Goal: Task Accomplishment & Management: Use online tool/utility

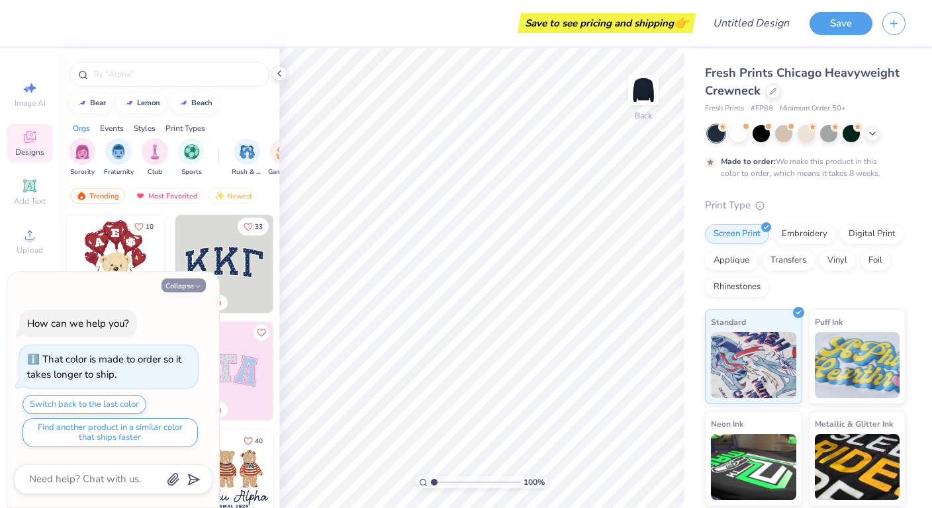
click at [198, 288] on icon "button" at bounding box center [198, 286] width 8 height 8
type textarea "x"
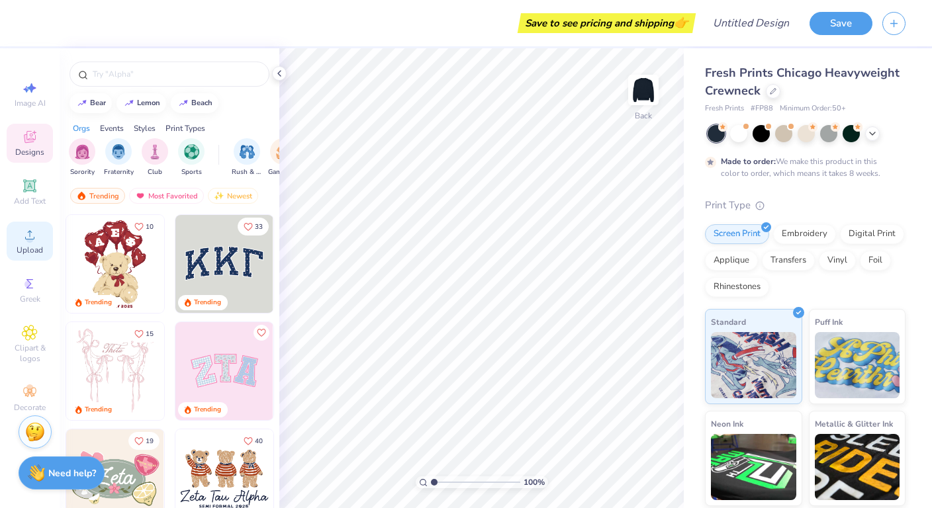
click at [34, 234] on icon at bounding box center [30, 235] width 16 height 16
click at [26, 254] on span "Upload" at bounding box center [30, 250] width 26 height 11
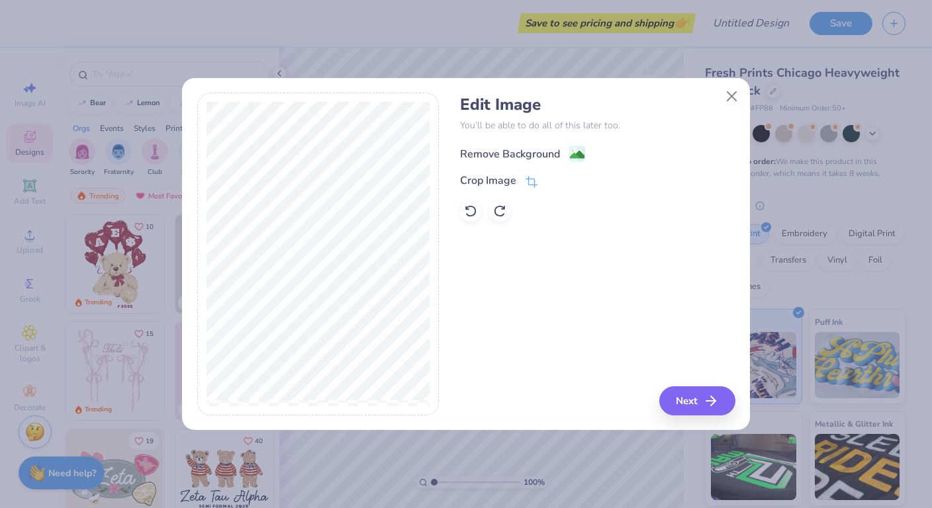
click at [570, 149] on image at bounding box center [577, 155] width 15 height 15
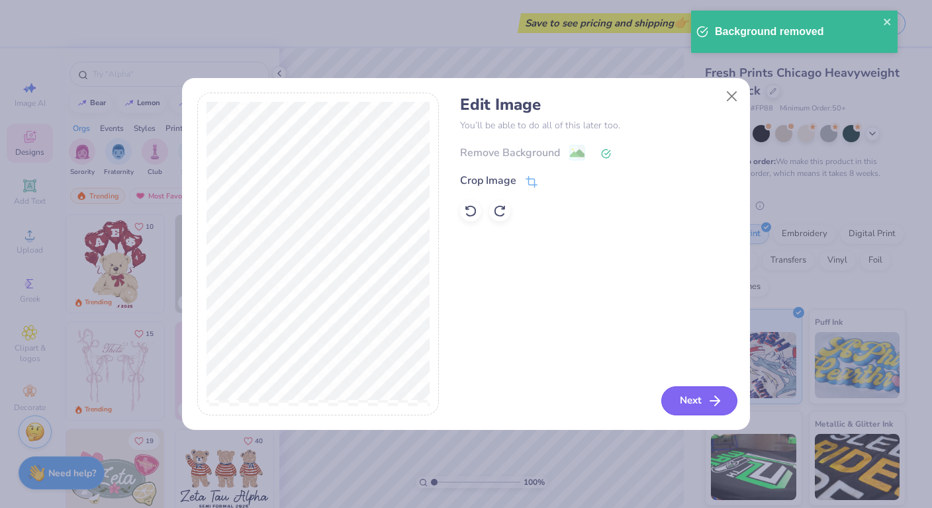
click at [693, 402] on button "Next" at bounding box center [699, 400] width 76 height 29
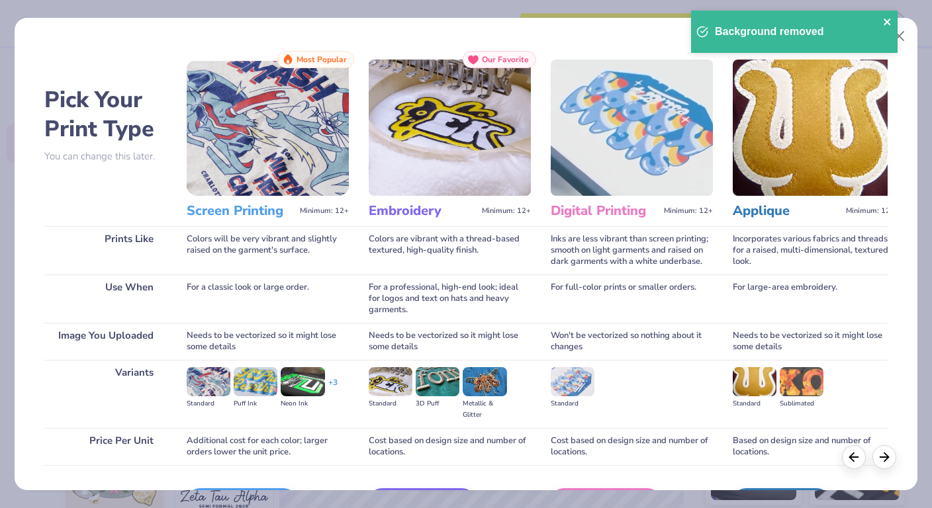
click at [886, 24] on icon "close" at bounding box center [887, 22] width 9 height 11
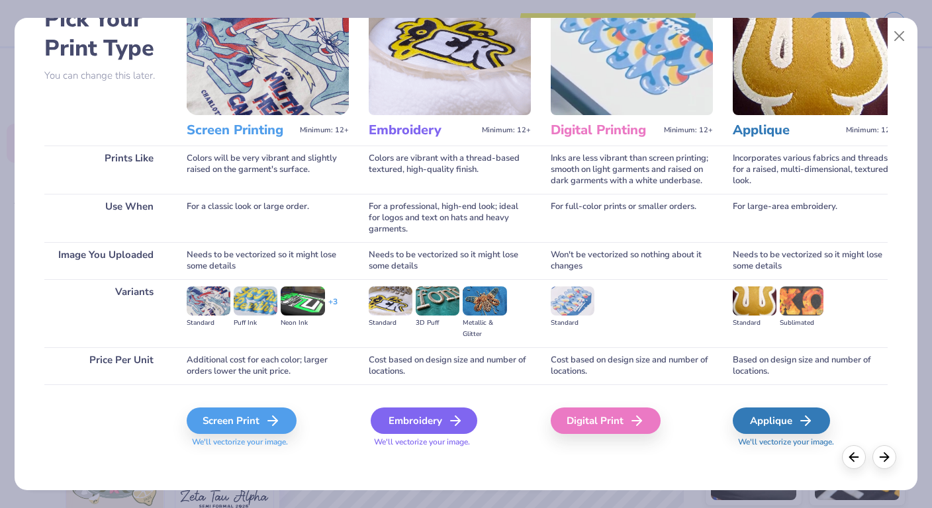
scroll to position [85, 0]
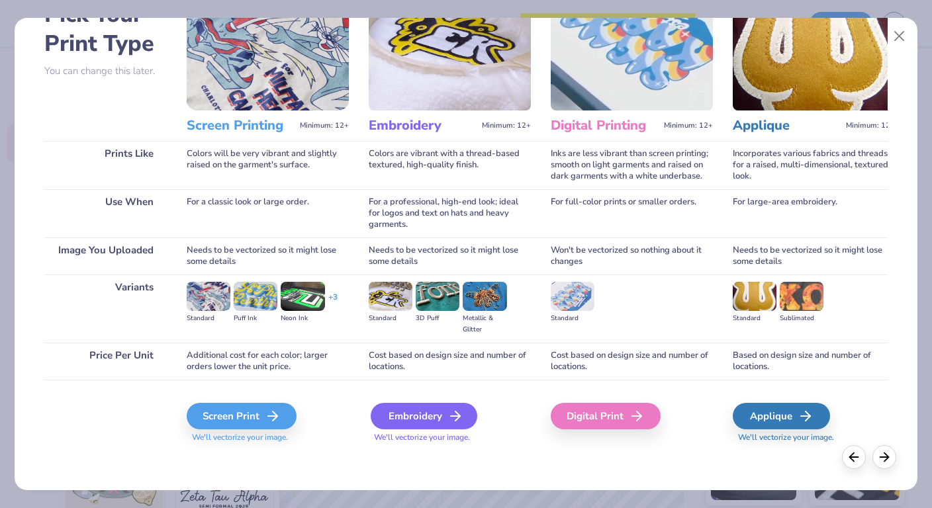
click at [447, 419] on icon at bounding box center [455, 416] width 16 height 16
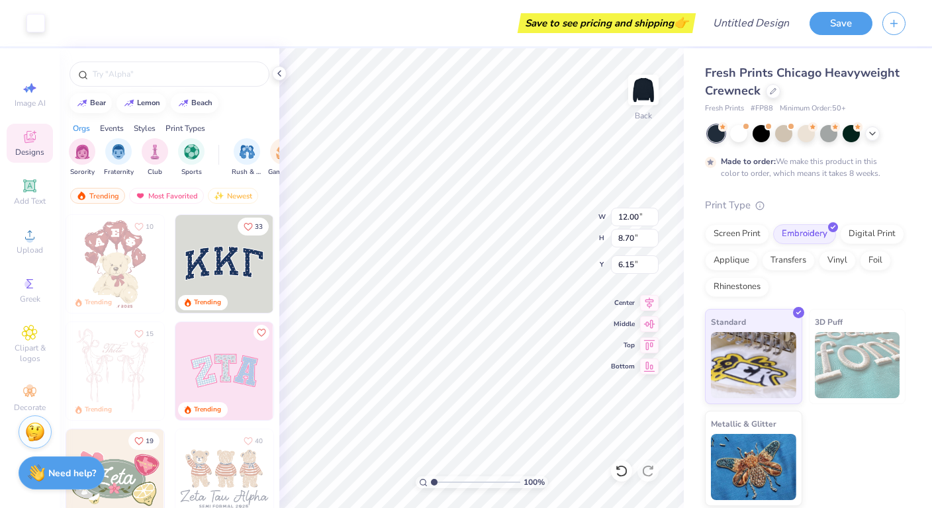
type input "9.33"
type input "6.77"
type input "4.97"
type input "11.48"
type input "8.32"
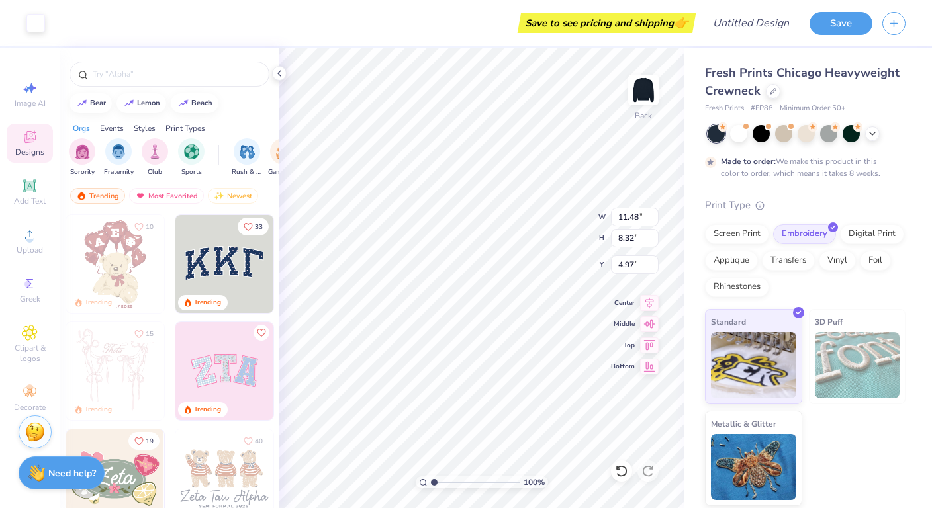
type input "6.34"
type input "5.83"
click at [875, 128] on icon at bounding box center [872, 132] width 11 height 11
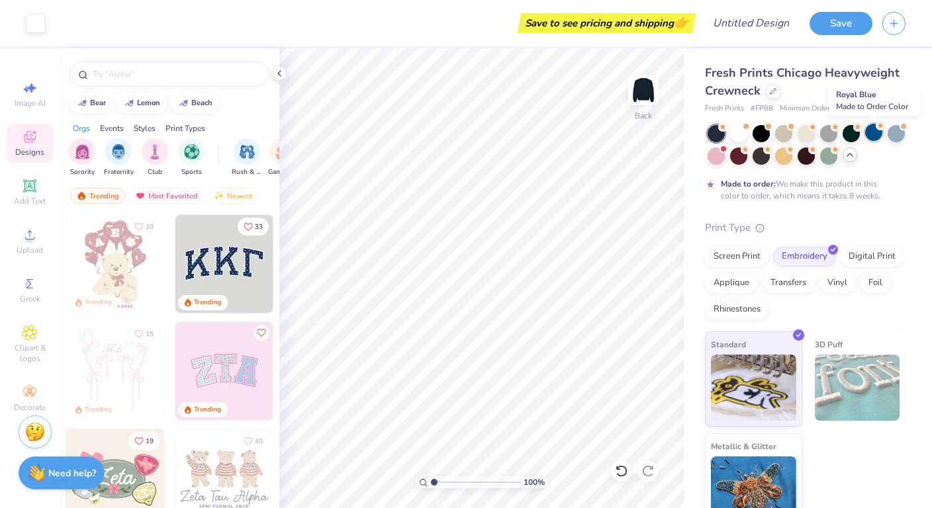
click at [871, 130] on div at bounding box center [873, 132] width 17 height 17
click at [787, 155] on div at bounding box center [783, 154] width 17 height 17
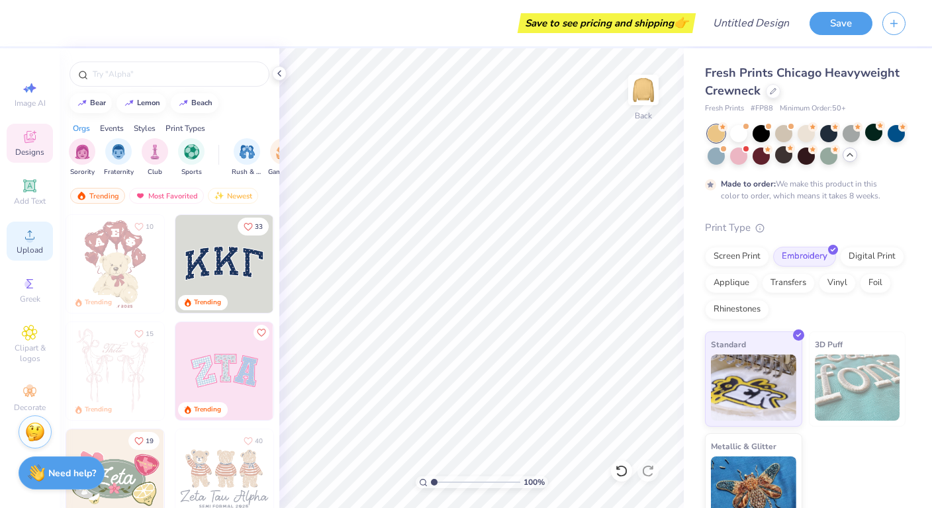
click at [40, 254] on span "Upload" at bounding box center [30, 250] width 26 height 11
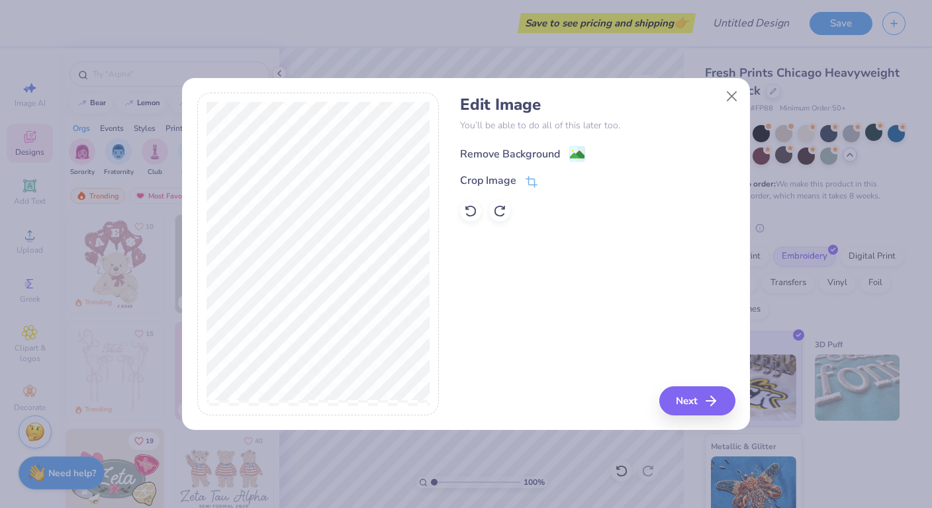
click at [576, 150] on image at bounding box center [577, 155] width 15 height 15
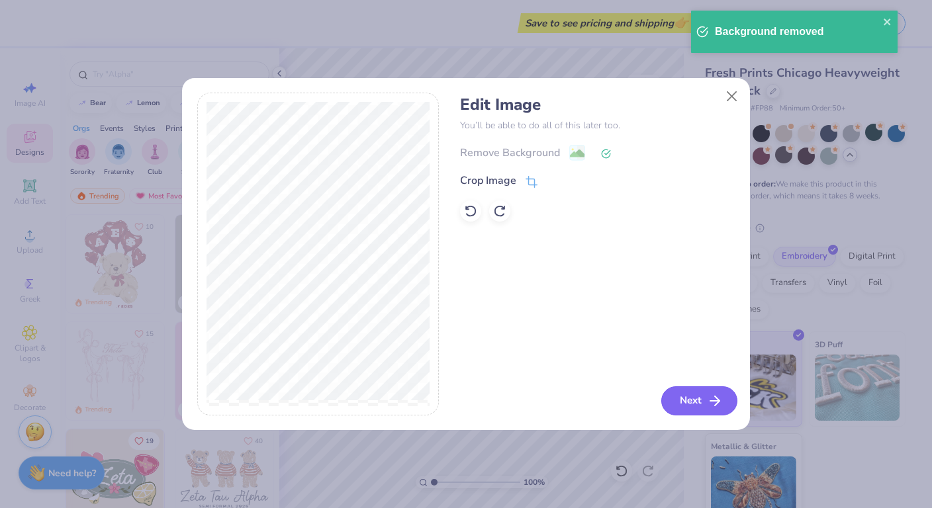
click at [715, 396] on polyline "button" at bounding box center [717, 400] width 5 height 9
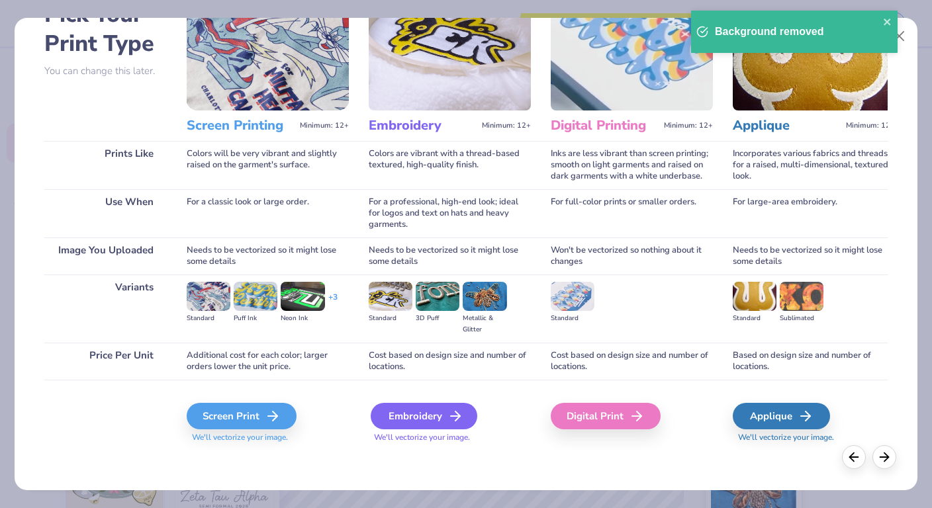
click at [444, 423] on div "Embroidery" at bounding box center [423, 416] width 107 height 26
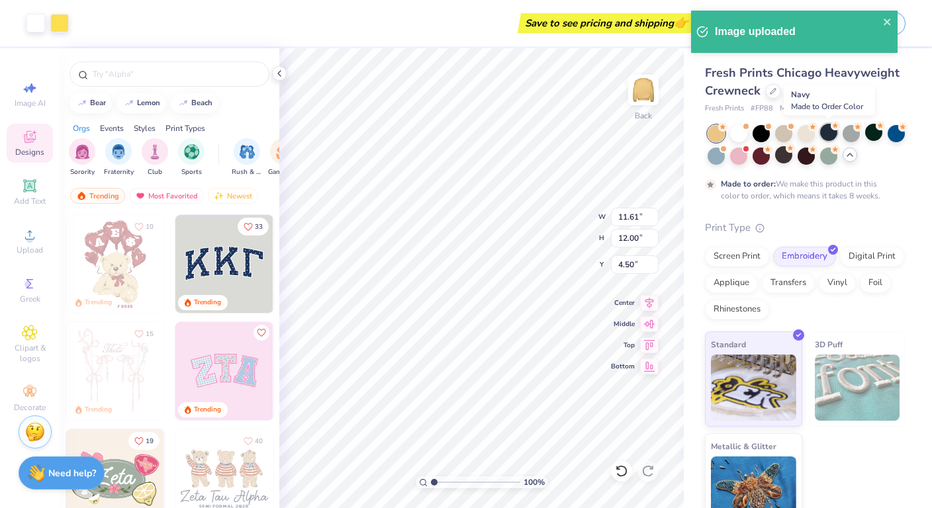
click at [832, 131] on div at bounding box center [828, 132] width 17 height 17
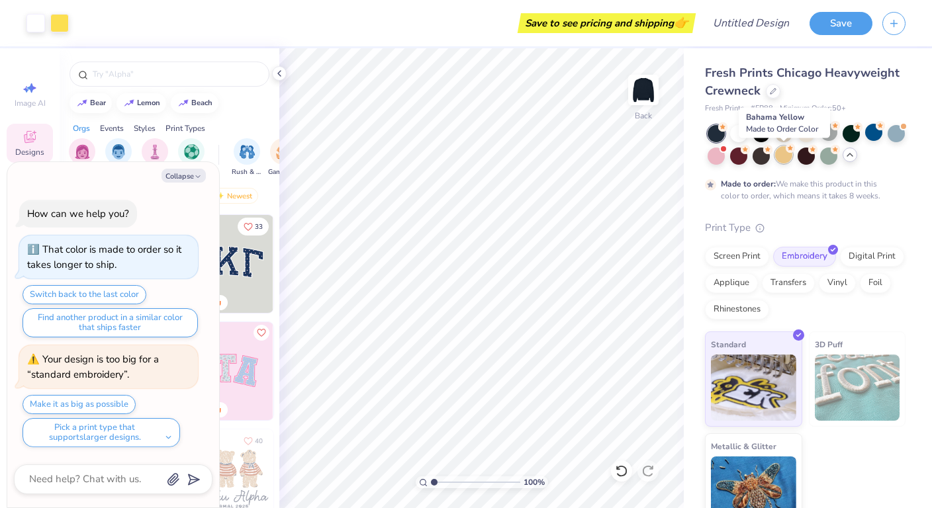
click at [783, 153] on div at bounding box center [783, 154] width 17 height 17
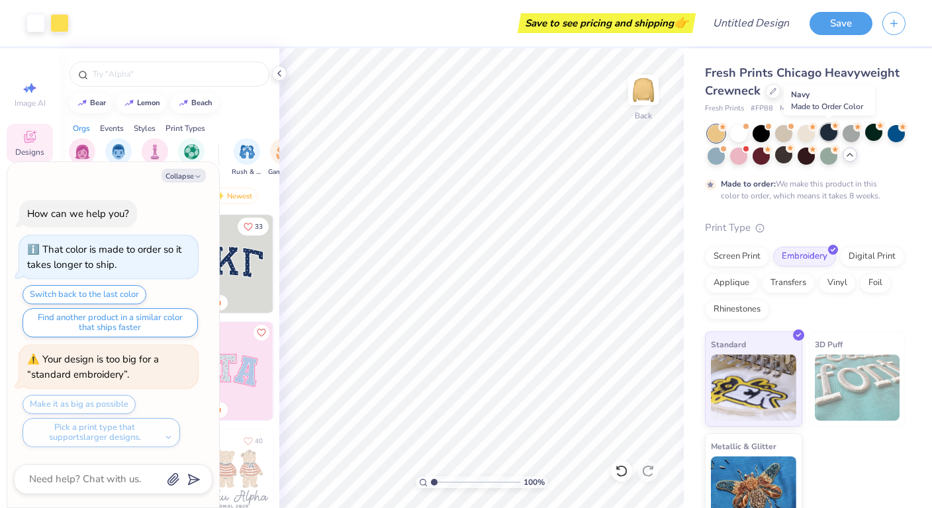
click at [825, 134] on div at bounding box center [828, 132] width 17 height 17
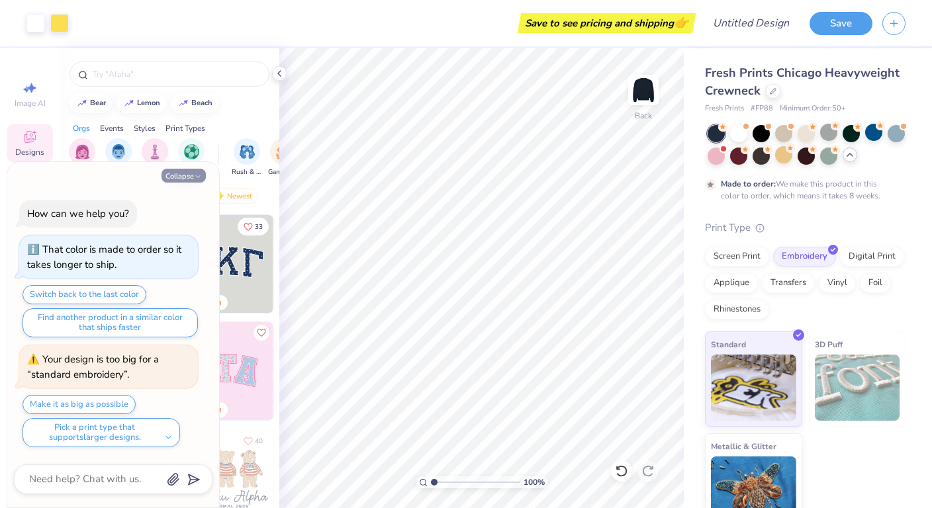
click at [201, 178] on icon "button" at bounding box center [198, 177] width 8 height 8
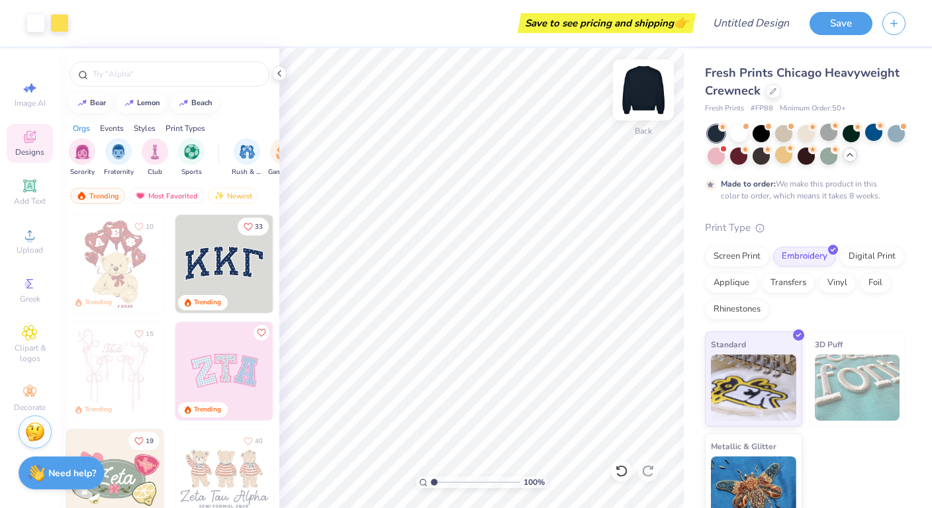
click at [639, 97] on img at bounding box center [643, 90] width 53 height 53
click at [639, 97] on img at bounding box center [643, 90] width 26 height 26
click at [661, 84] on img at bounding box center [643, 90] width 53 height 53
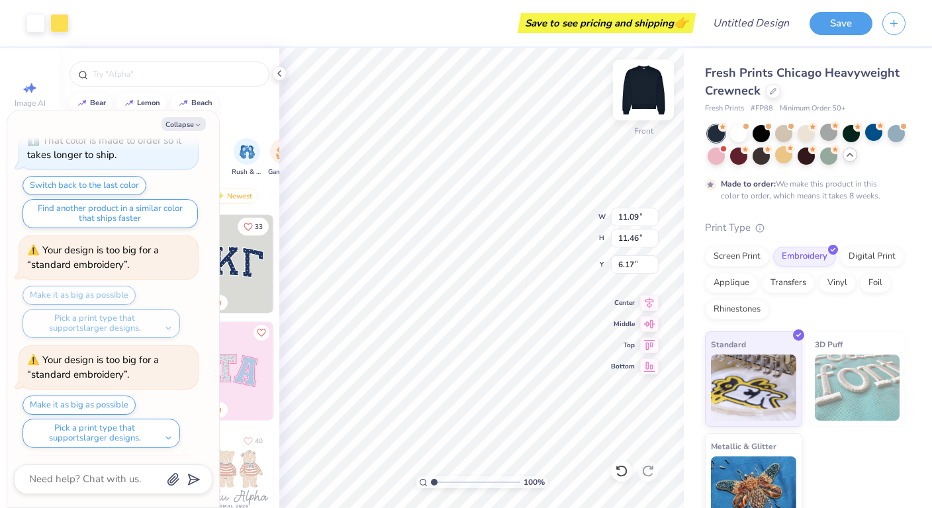
scroll to position [168, 0]
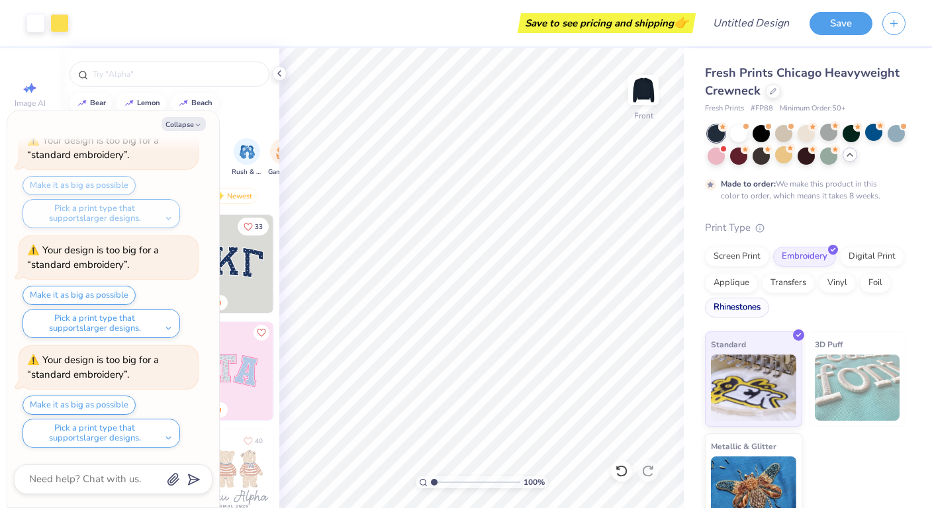
click at [731, 312] on div "Rhinestones" at bounding box center [737, 308] width 64 height 20
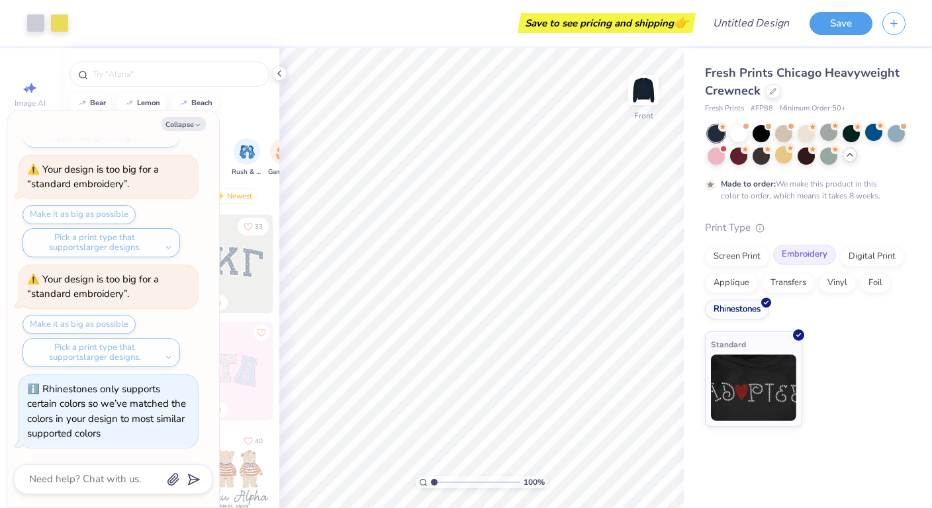
click at [793, 257] on div "Embroidery" at bounding box center [804, 255] width 63 height 20
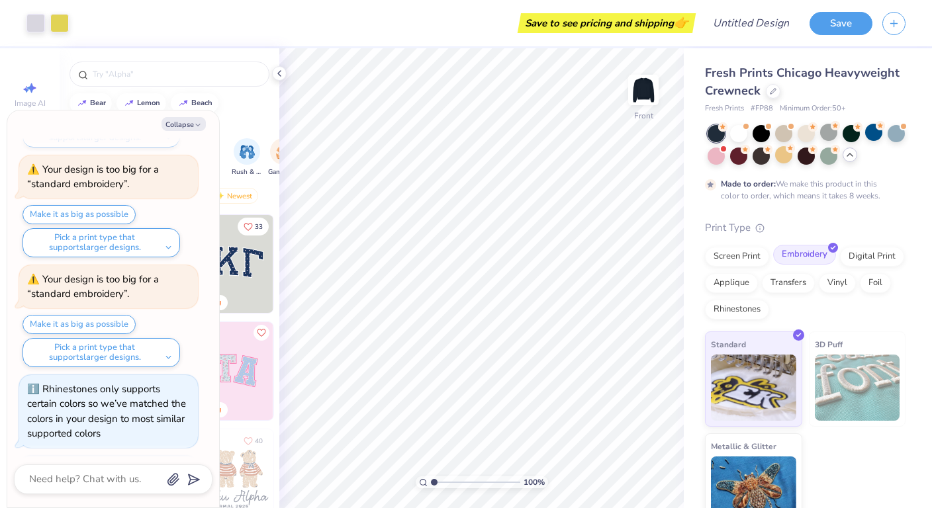
scroll to position [329, 0]
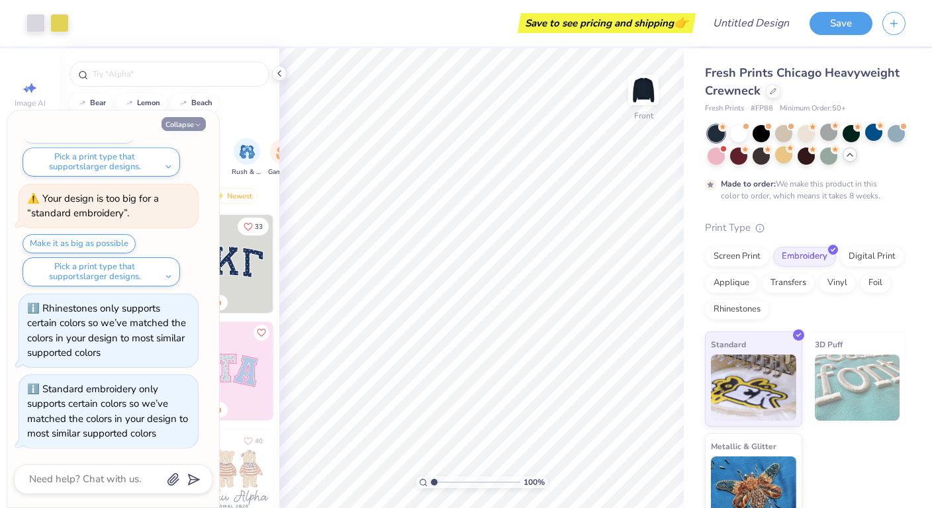
click at [191, 127] on button "Collapse" at bounding box center [183, 124] width 44 height 14
type textarea "x"
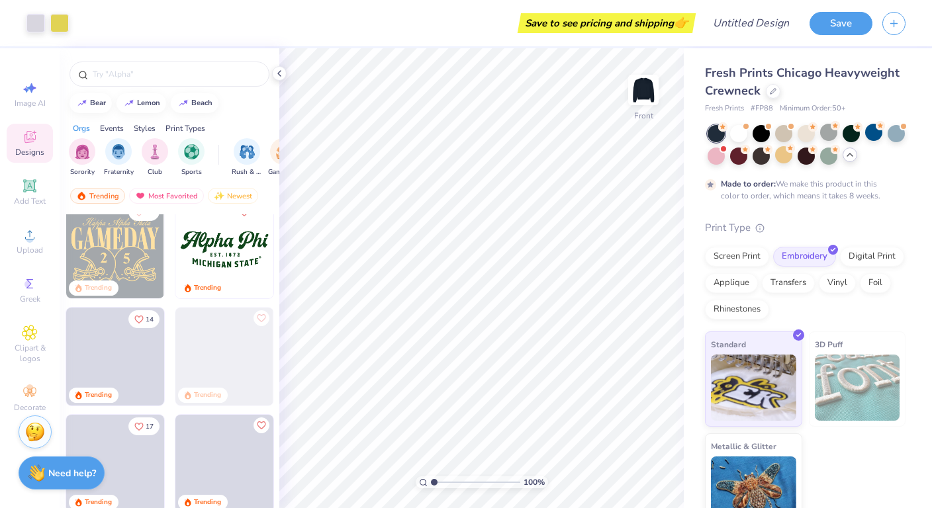
scroll to position [445, 0]
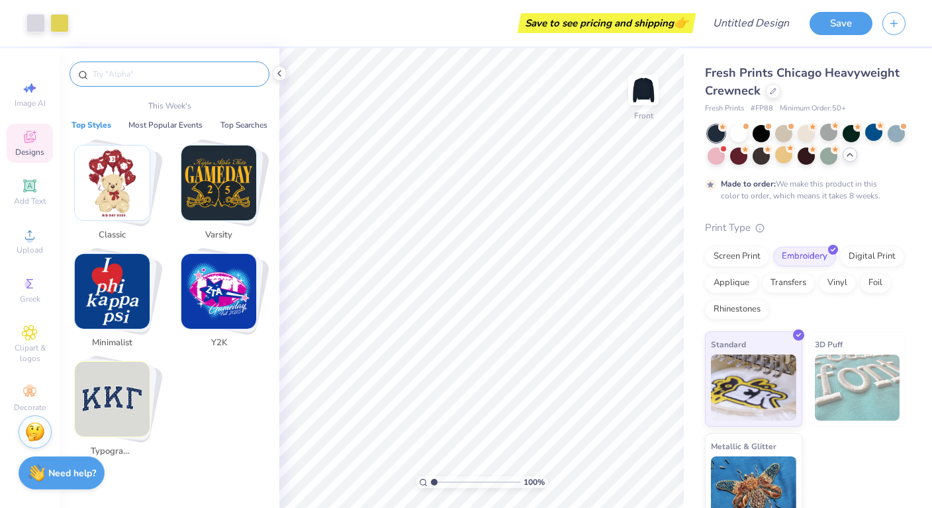
click at [187, 76] on input "text" at bounding box center [175, 73] width 169 height 13
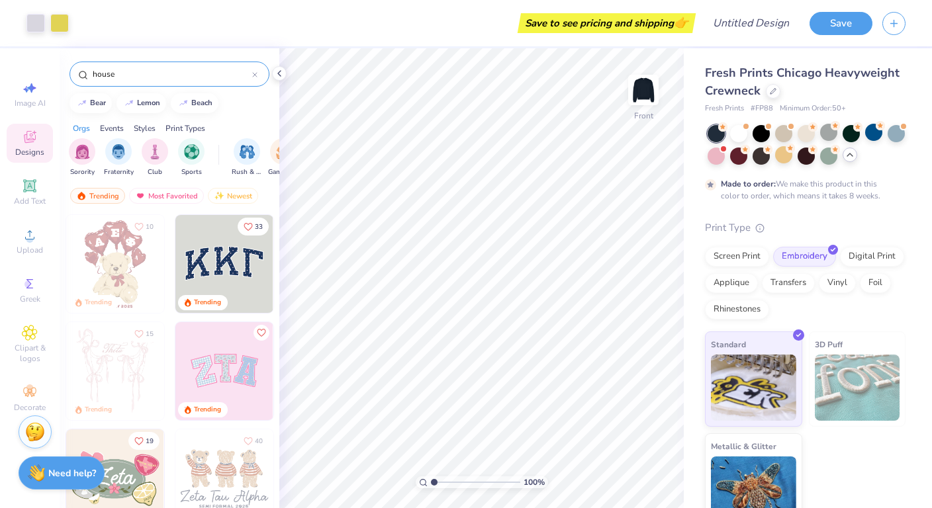
type input "house"
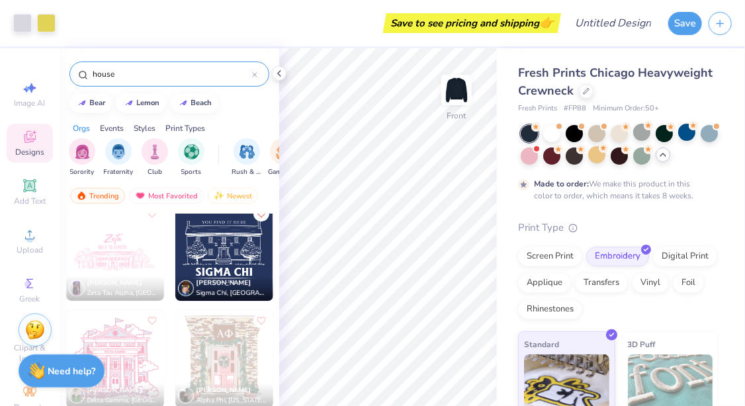
scroll to position [12, 0]
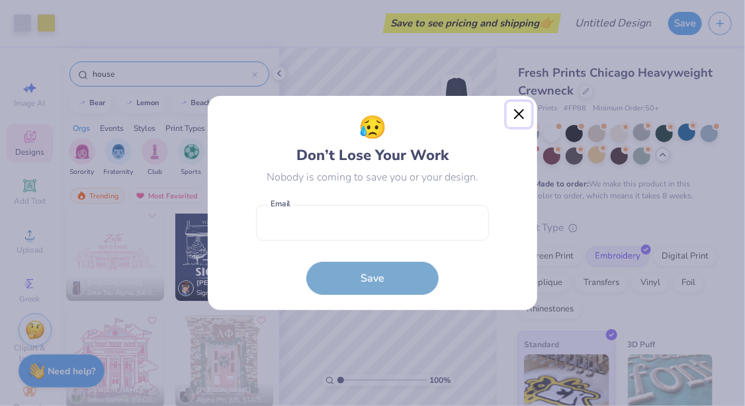
click at [518, 115] on button "Close" at bounding box center [519, 114] width 25 height 25
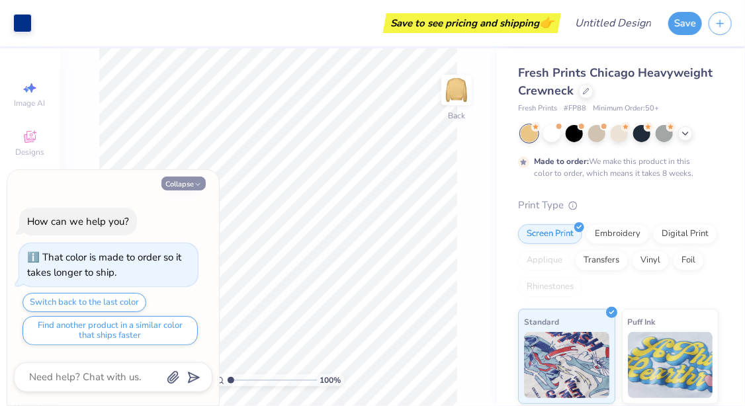
click at [181, 187] on button "Collapse" at bounding box center [183, 184] width 44 height 14
type textarea "x"
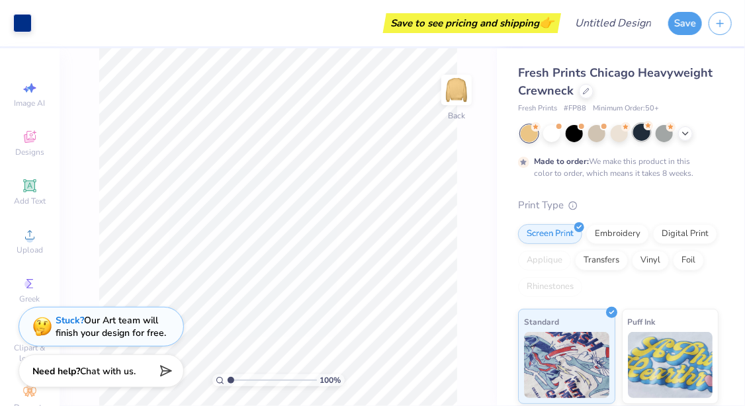
click at [646, 134] on div at bounding box center [641, 132] width 17 height 17
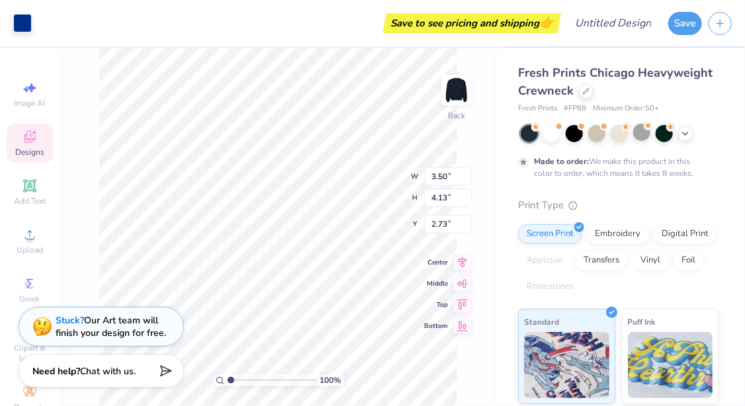
type input "3.00"
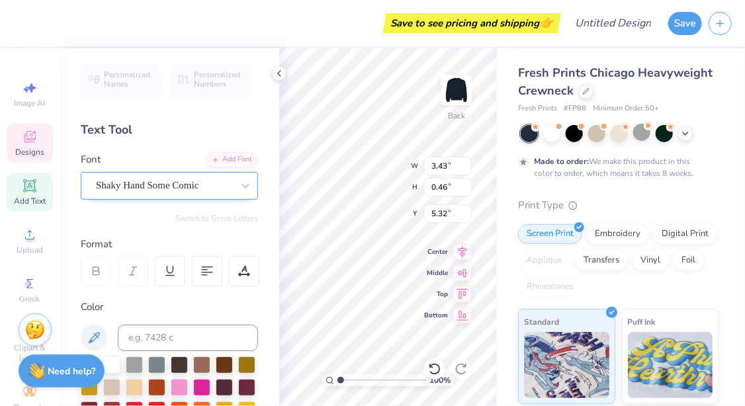
click at [181, 177] on div "Shaky Hand Some Comic" at bounding box center [164, 185] width 139 height 21
click at [175, 159] on div "Font Shaky Hand Some Comic" at bounding box center [169, 176] width 177 height 48
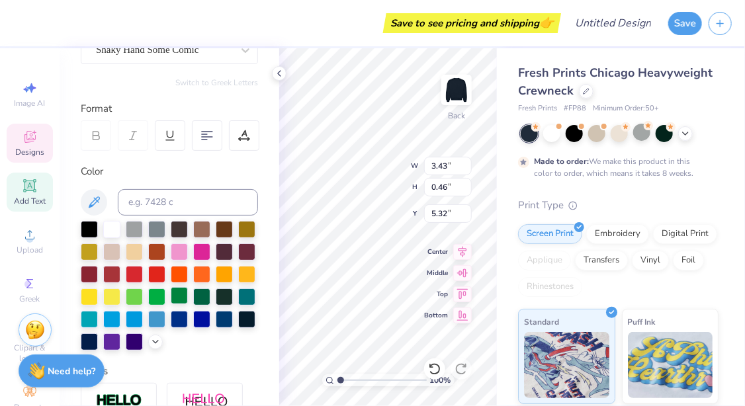
scroll to position [140, 0]
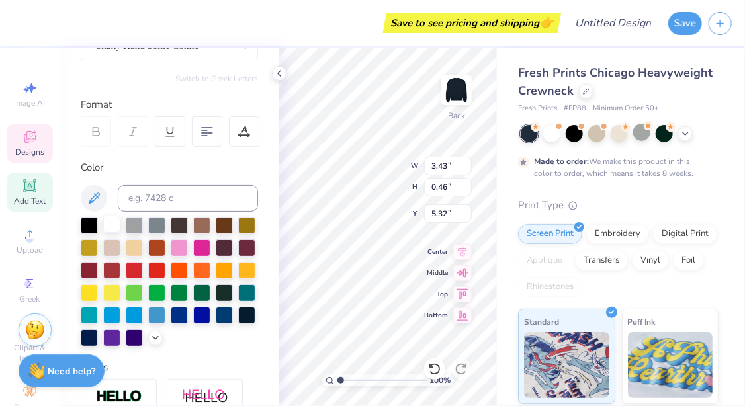
click at [114, 221] on div at bounding box center [111, 224] width 17 height 17
type input "3.46"
type input "0.80"
type input "4.47"
click at [112, 231] on div at bounding box center [111, 224] width 17 height 17
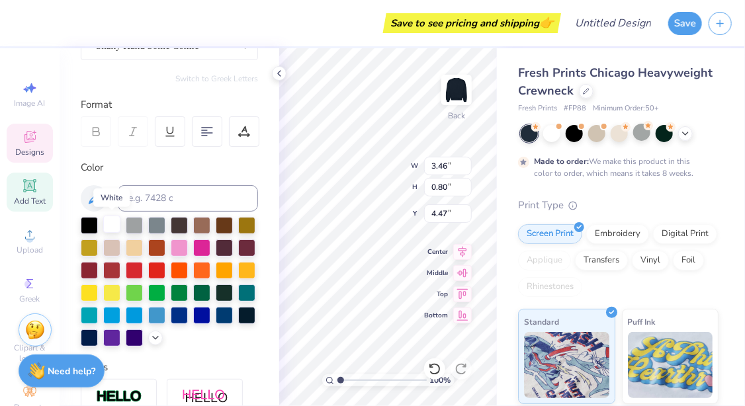
type input "3.44"
type input "0.78"
type input "4.58"
type input "3.47"
type input "1.39"
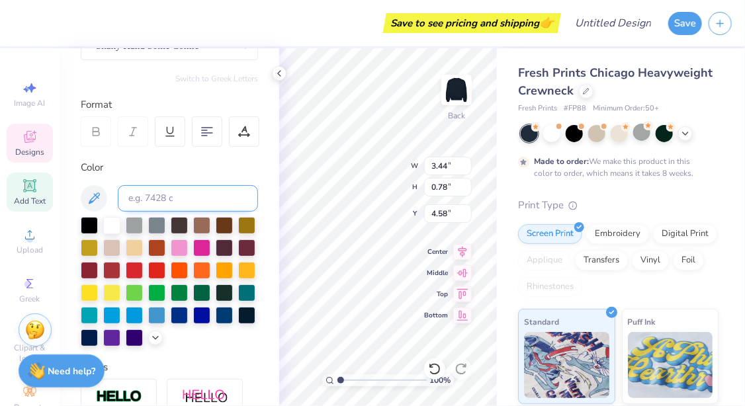
type input "3.00"
click at [110, 224] on div at bounding box center [111, 224] width 17 height 17
type input "0.54"
type input "6.31"
click at [111, 224] on div at bounding box center [111, 224] width 17 height 17
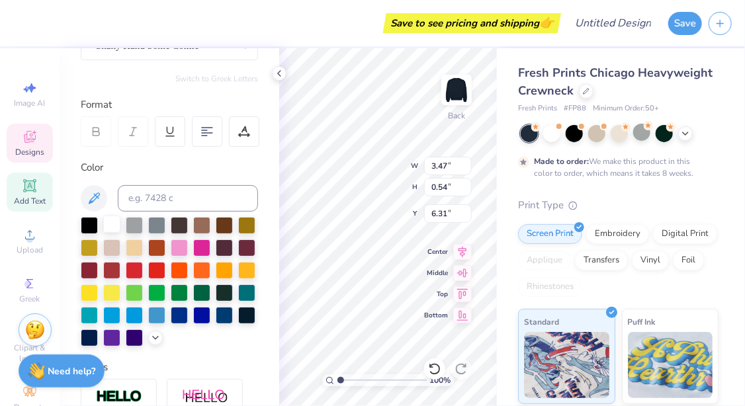
type input "3.46"
type input "0.52"
type input "6.37"
type input "3.48"
type input "0.48"
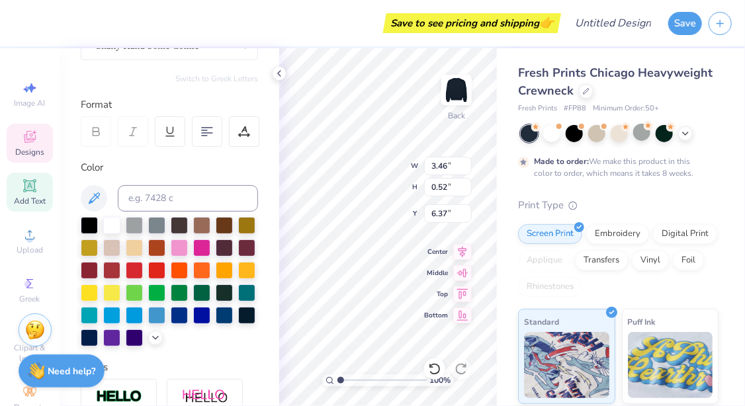
type input "5.80"
click at [112, 224] on div at bounding box center [111, 224] width 17 height 17
type input "3.47"
type input "0.46"
type input "5.87"
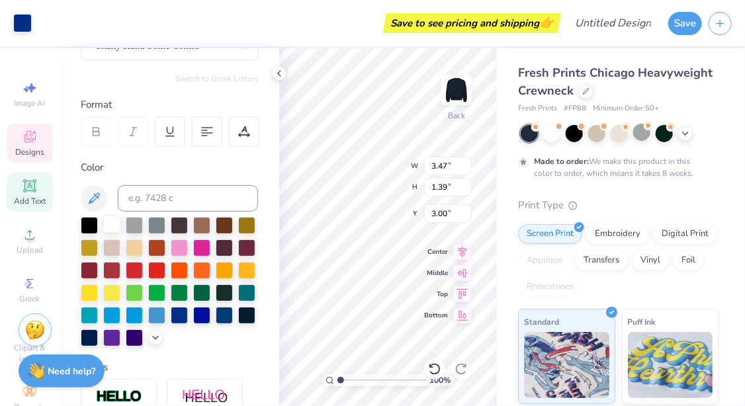
click at [113, 228] on div at bounding box center [111, 224] width 17 height 17
click at [110, 226] on div at bounding box center [111, 224] width 17 height 17
type input "3.44"
type input "0.78"
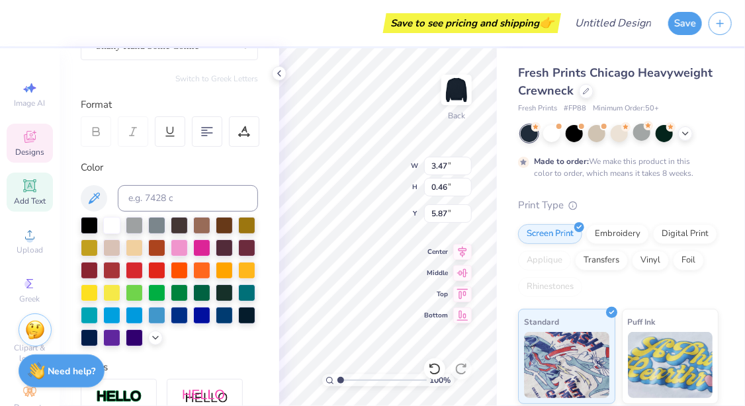
type input "4.58"
type textarea "T"
type textarea "722 A"
type input "3.47"
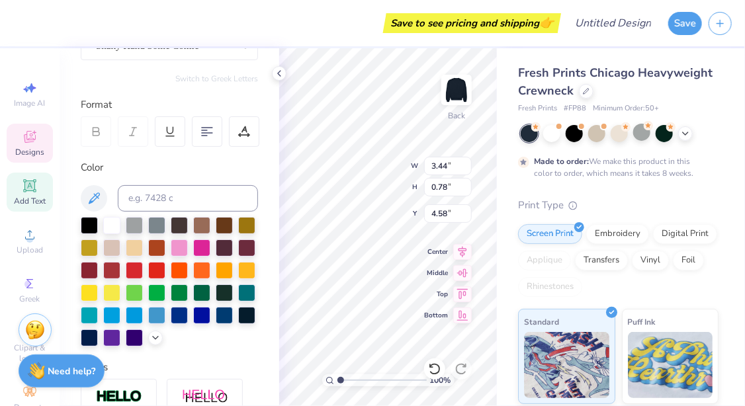
type input "0.46"
type input "5.87"
type textarea "722 ARBOR STREET"
type input "1.55"
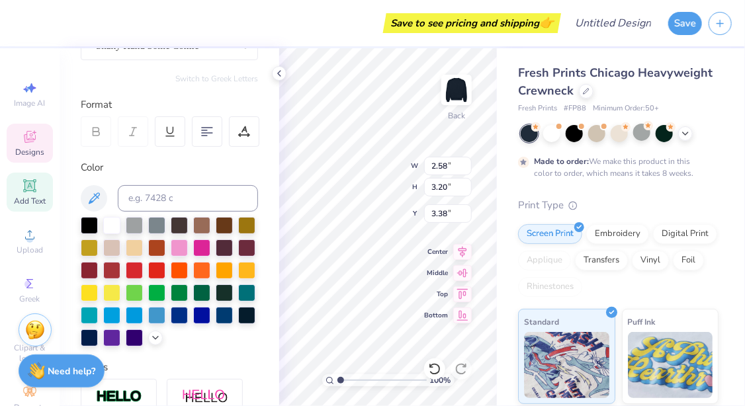
type input "1.92"
type input "4.66"
type input "1.66"
type input "2.06"
click at [461, 275] on icon at bounding box center [462, 271] width 19 height 16
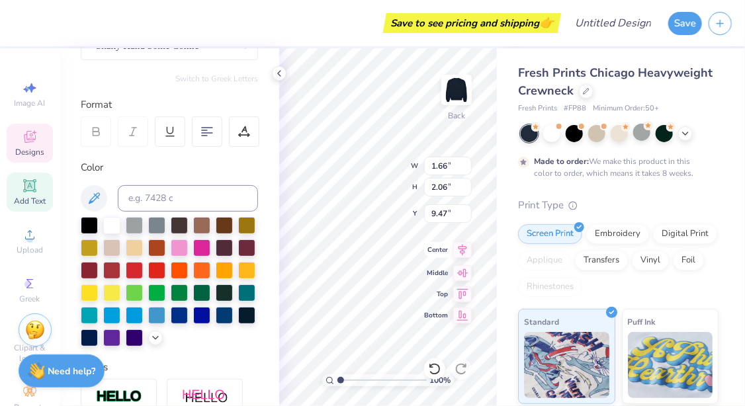
click at [465, 255] on icon at bounding box center [462, 250] width 19 height 16
type input "4.39"
